Goal: Navigation & Orientation: Find specific page/section

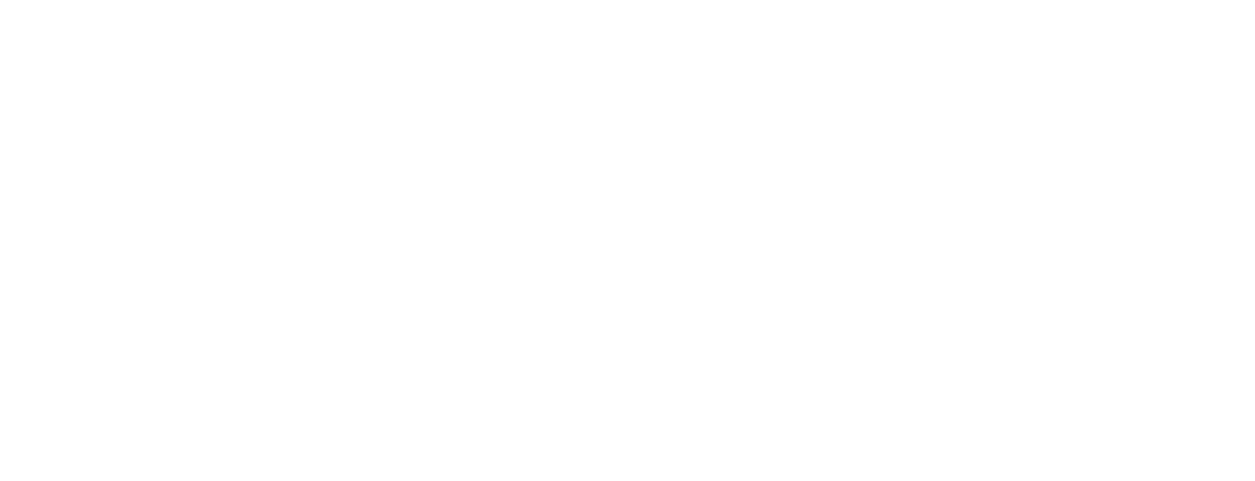
select select
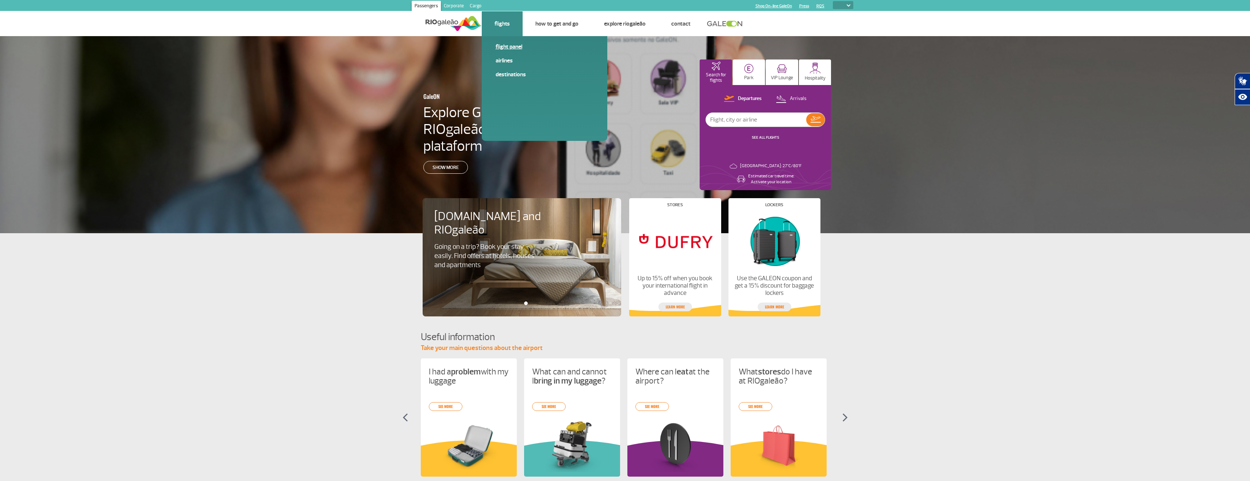
click at [499, 53] on span "Flight panel" at bounding box center [545, 50] width 98 height 14
click at [501, 46] on link "Flight panel" at bounding box center [545, 47] width 98 height 8
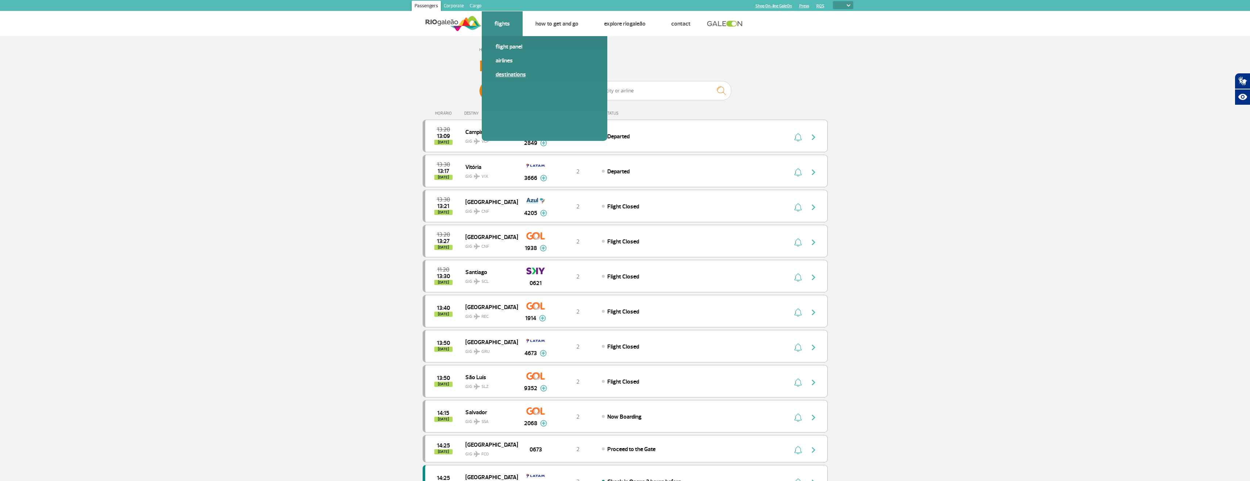
click at [507, 74] on link "Destinations" at bounding box center [545, 74] width 98 height 8
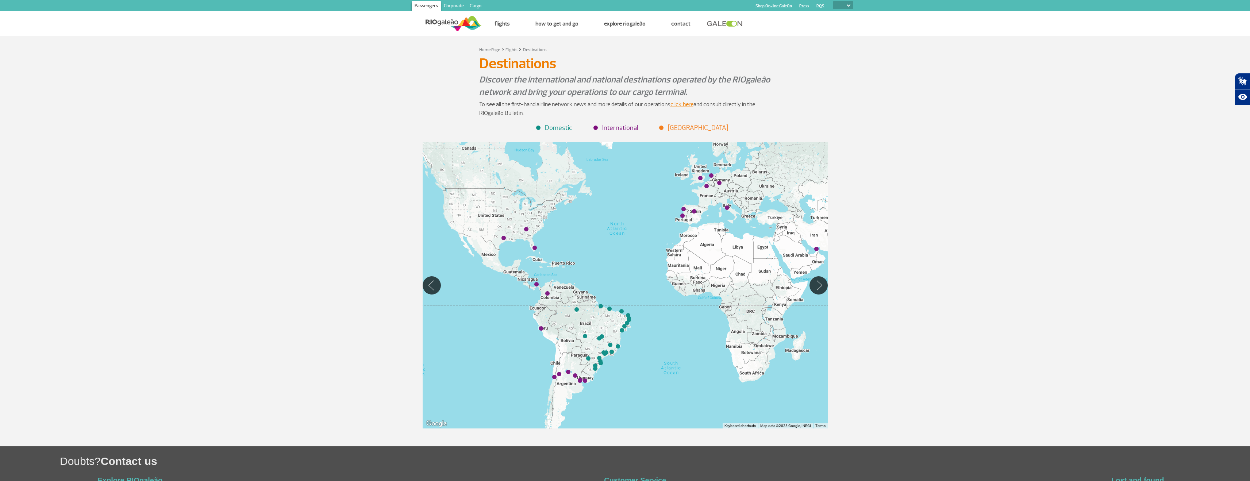
drag, startPoint x: 520, startPoint y: 261, endPoint x: 568, endPoint y: 255, distance: 49.0
click at [568, 255] on div at bounding box center [625, 285] width 405 height 286
